Goal: Find specific page/section: Find specific page/section

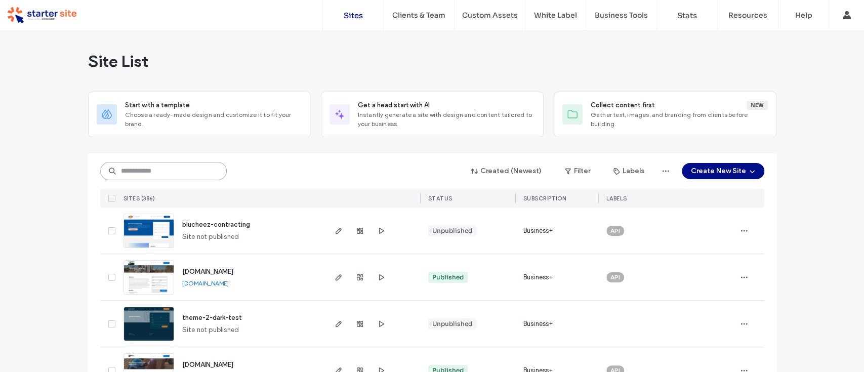
click at [153, 166] on input at bounding box center [163, 171] width 127 height 18
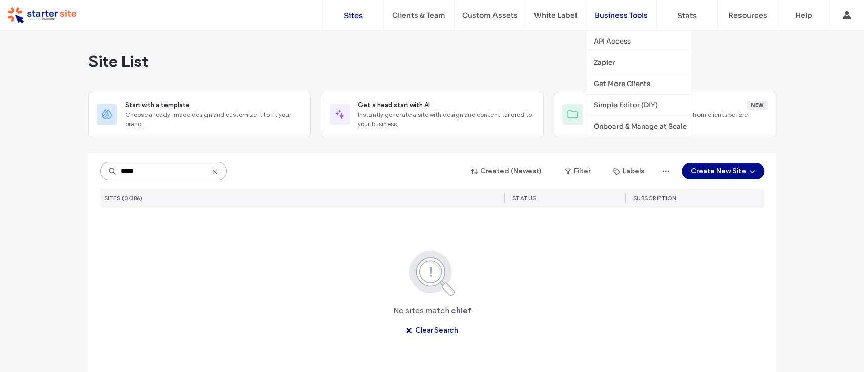
type input "*****"
click at [213, 173] on icon at bounding box center [215, 172] width 8 height 8
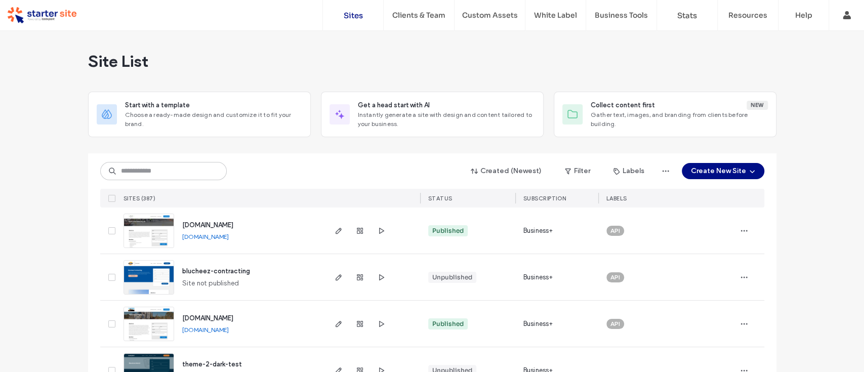
drag, startPoint x: 270, startPoint y: 239, endPoint x: 251, endPoint y: 238, distance: 18.8
click at [251, 238] on div "chiefsconcreters.com.au chiefsconcreters.com.au" at bounding box center [249, 231] width 150 height 46
copy div "[DOMAIN_NAME]"
